Goal: Find specific page/section: Find specific page/section

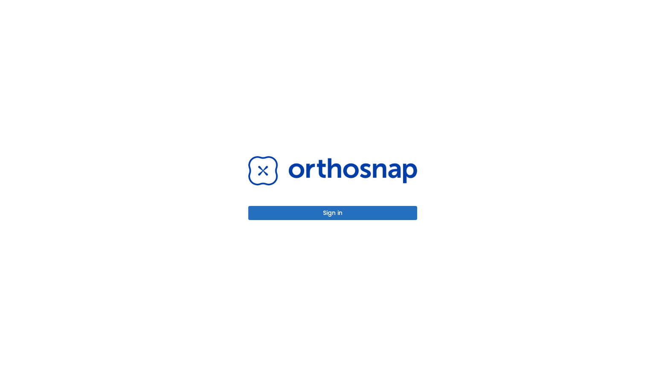
click at [344, 213] on button "Sign in" at bounding box center [332, 213] width 169 height 14
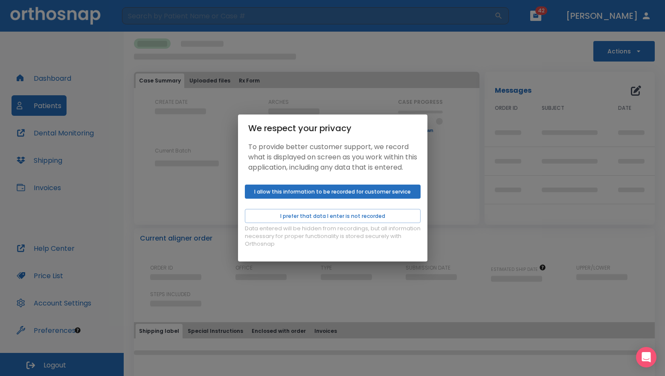
click at [308, 198] on button "I allow this information to be recorded for customer service" at bounding box center [333, 191] width 176 height 14
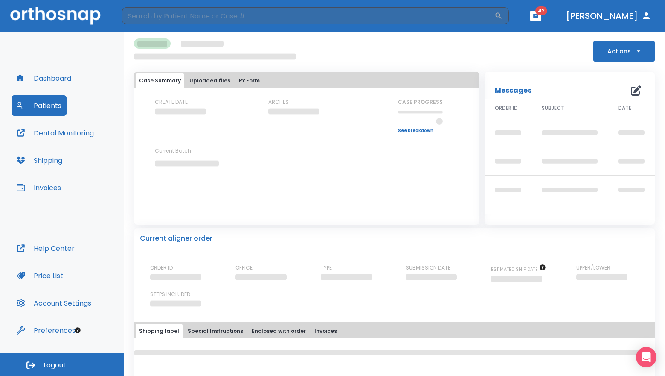
click at [45, 102] on button "Patients" at bounding box center [39, 105] width 55 height 20
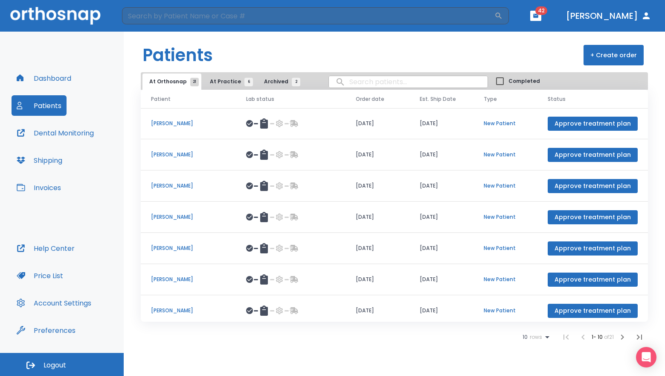
click at [207, 88] on button "At Practice 6" at bounding box center [229, 81] width 53 height 16
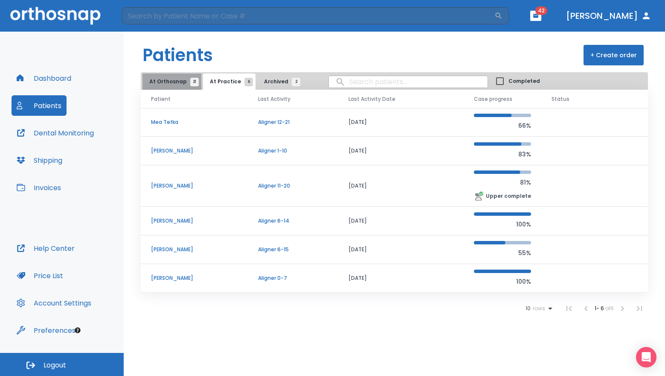
click at [175, 79] on span "At Orthosnap 21" at bounding box center [171, 82] width 45 height 8
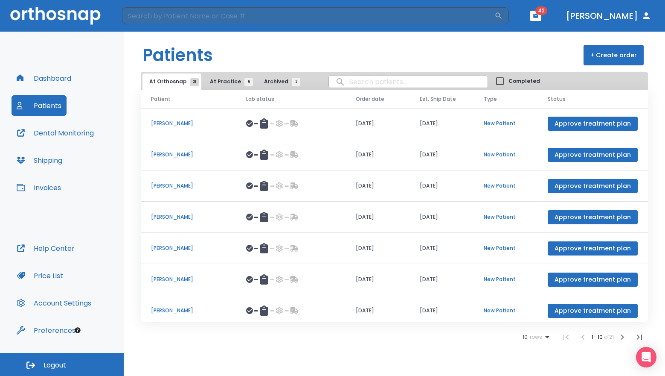
click at [366, 76] on input "search" at bounding box center [408, 81] width 159 height 17
type input "charles"
click at [392, 85] on input "charles" at bounding box center [408, 81] width 159 height 17
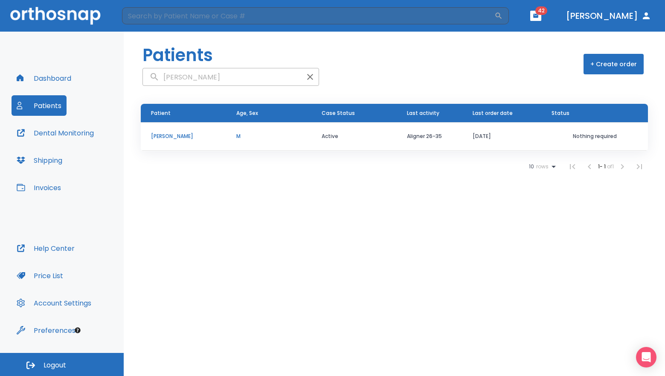
click at [280, 137] on p "M" at bounding box center [268, 136] width 65 height 8
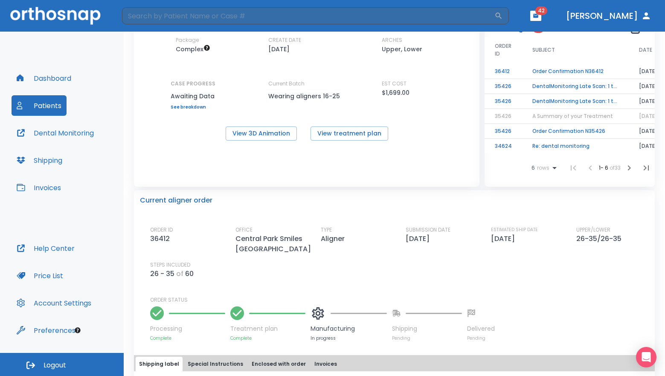
scroll to position [64, 0]
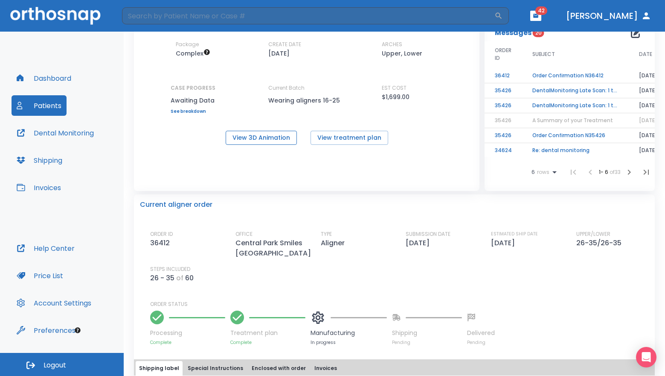
click at [275, 137] on button "View 3D Animation" at bounding box center [261, 138] width 71 height 14
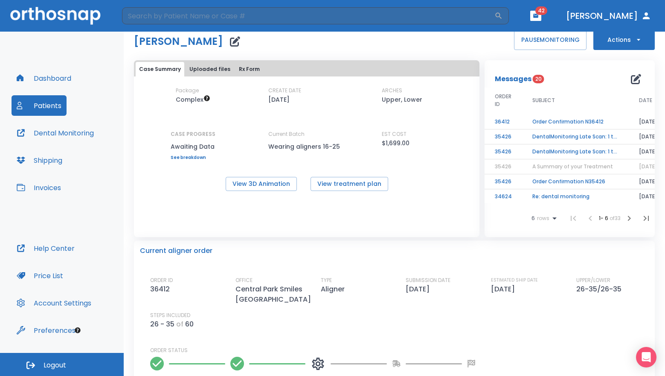
scroll to position [0, 0]
